Goal: Transaction & Acquisition: Purchase product/service

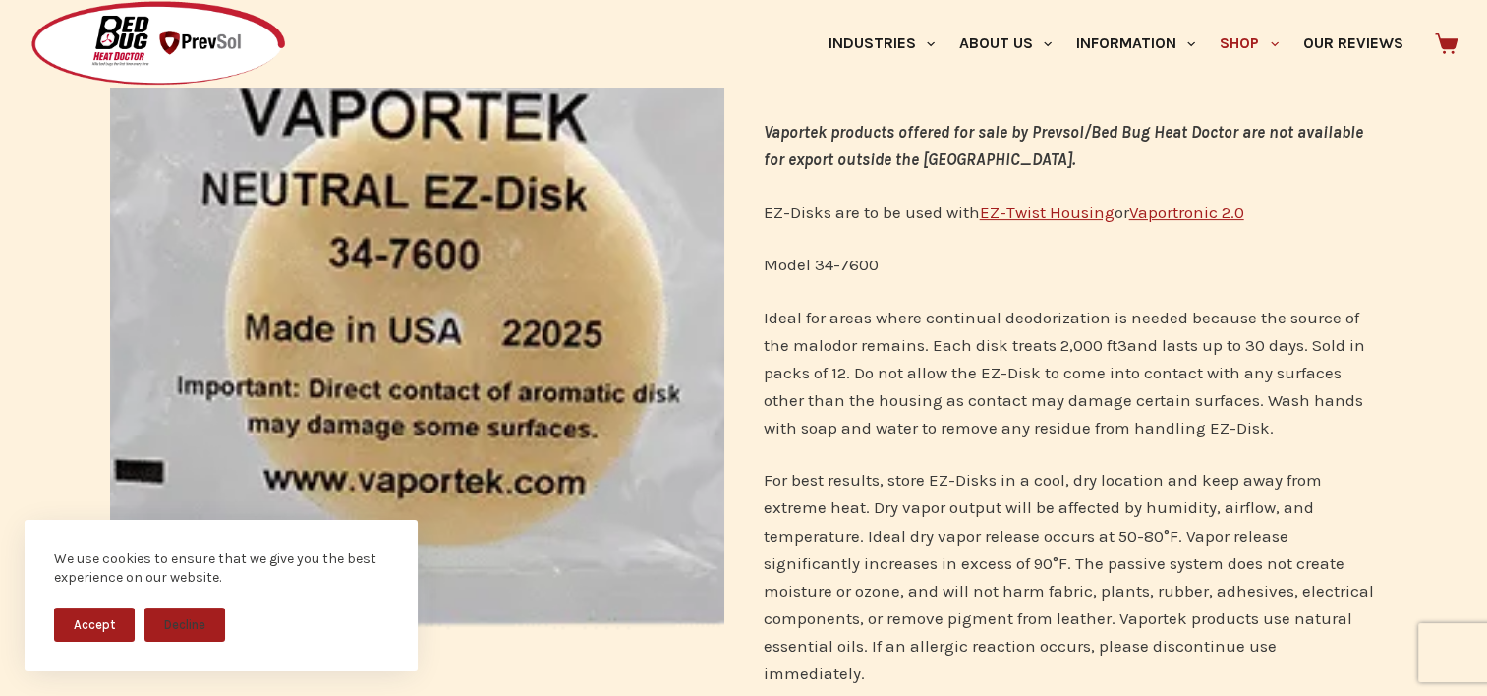
scroll to position [393, 0]
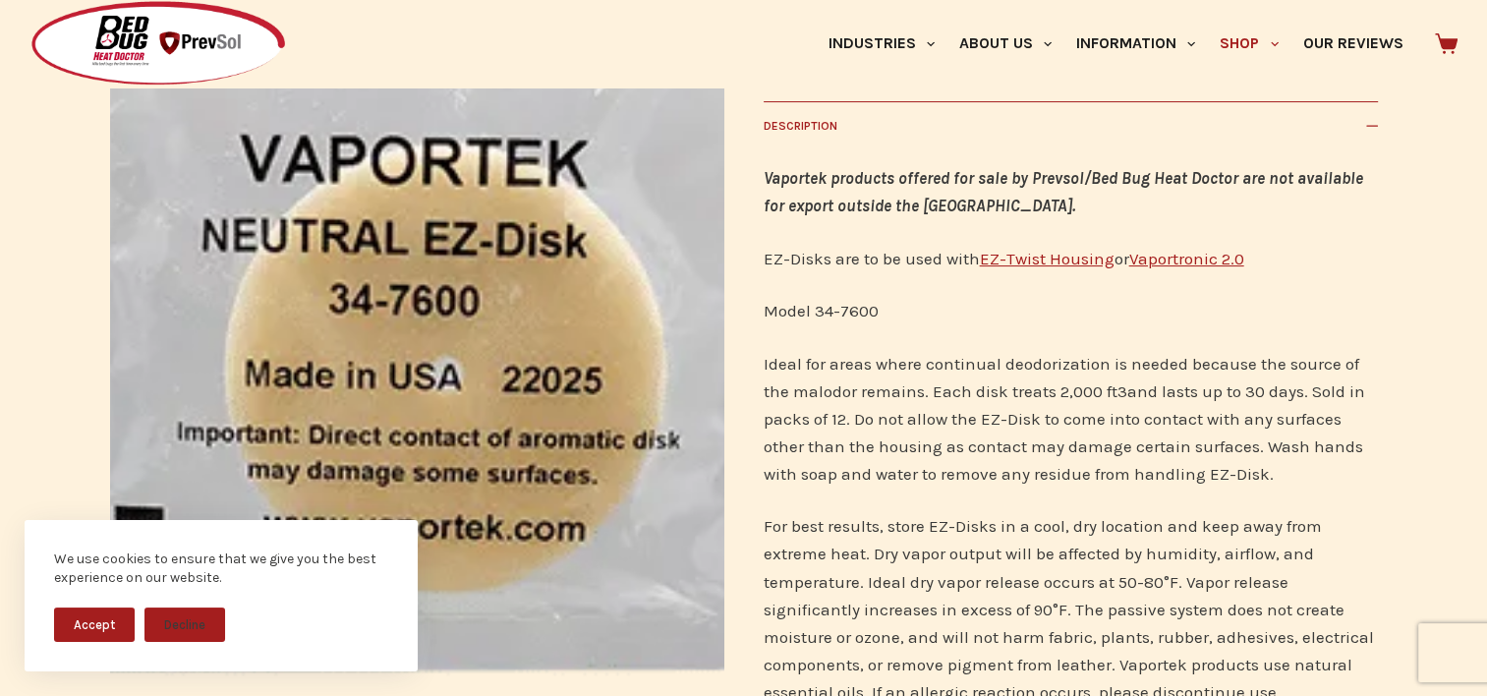
click at [1043, 259] on span "EZ-Twist Housing" at bounding box center [1047, 259] width 135 height 20
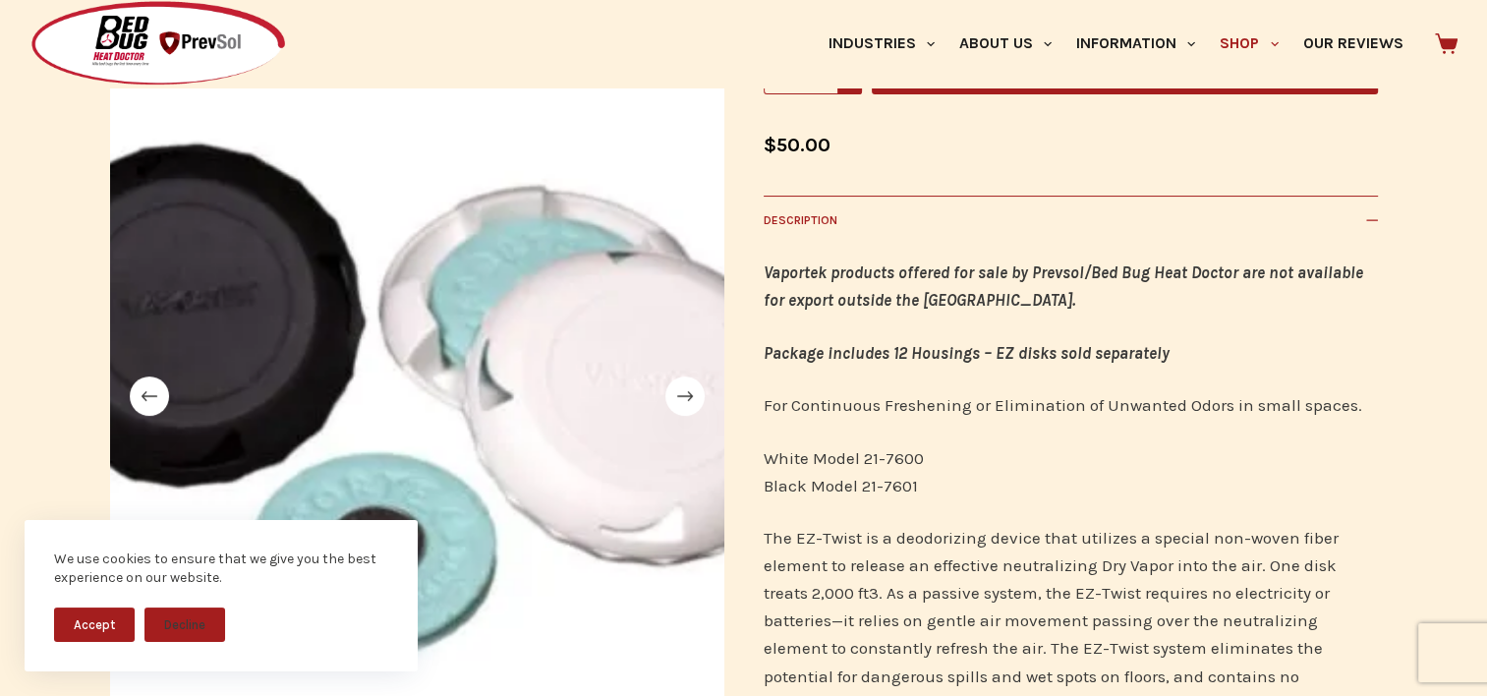
scroll to position [295, 0]
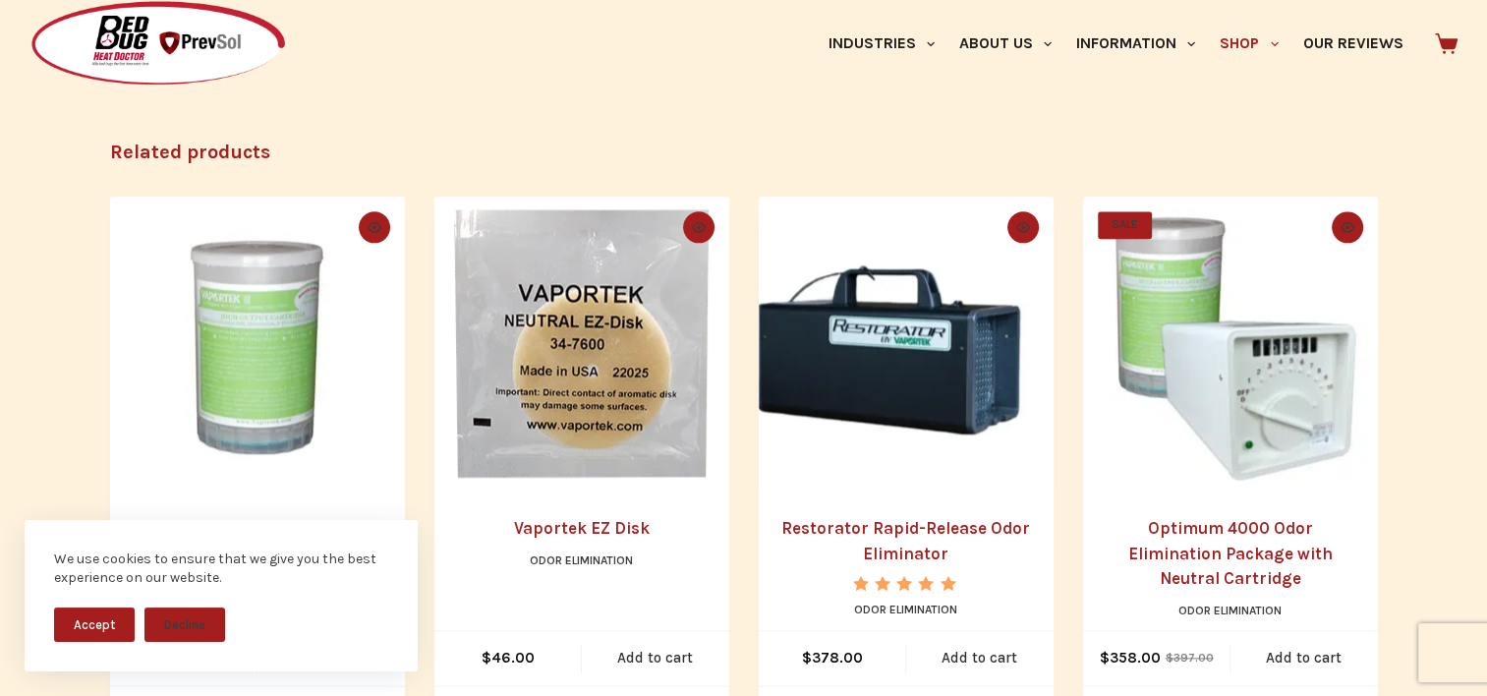
scroll to position [2162, 0]
